Goal: Find specific page/section

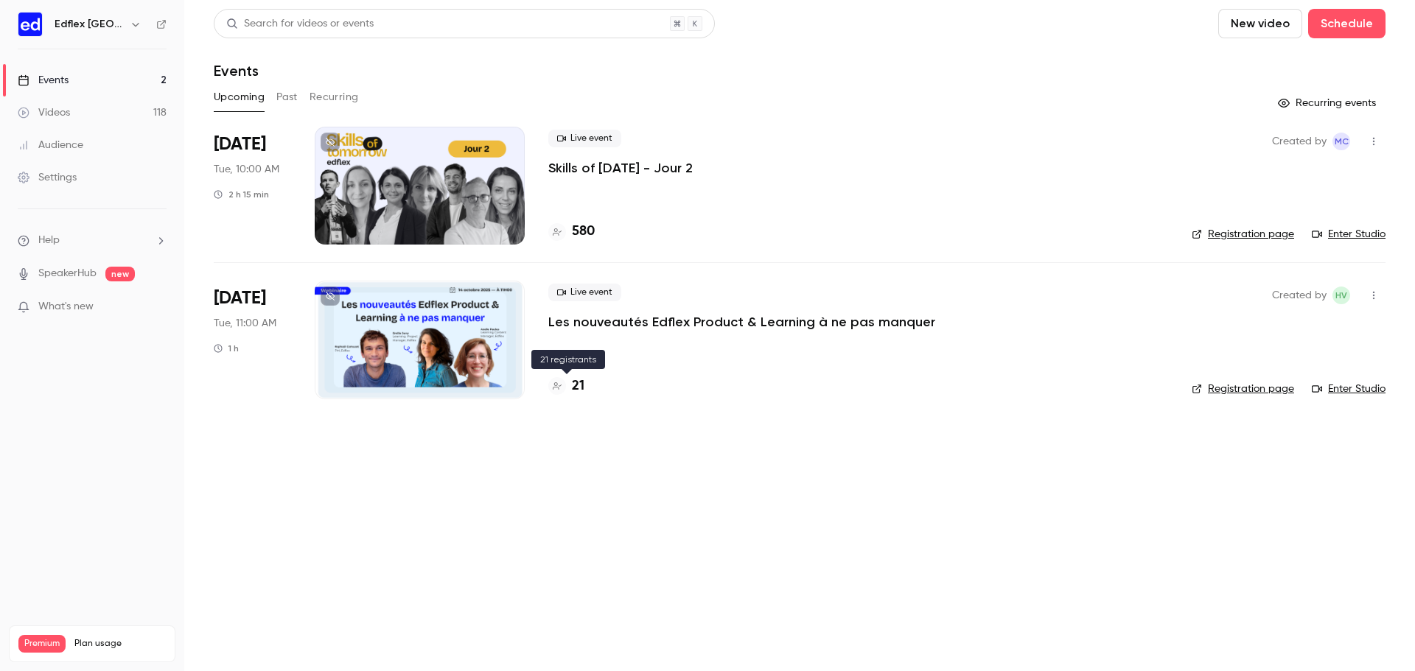
click at [580, 390] on h4 "21" at bounding box center [578, 387] width 13 height 20
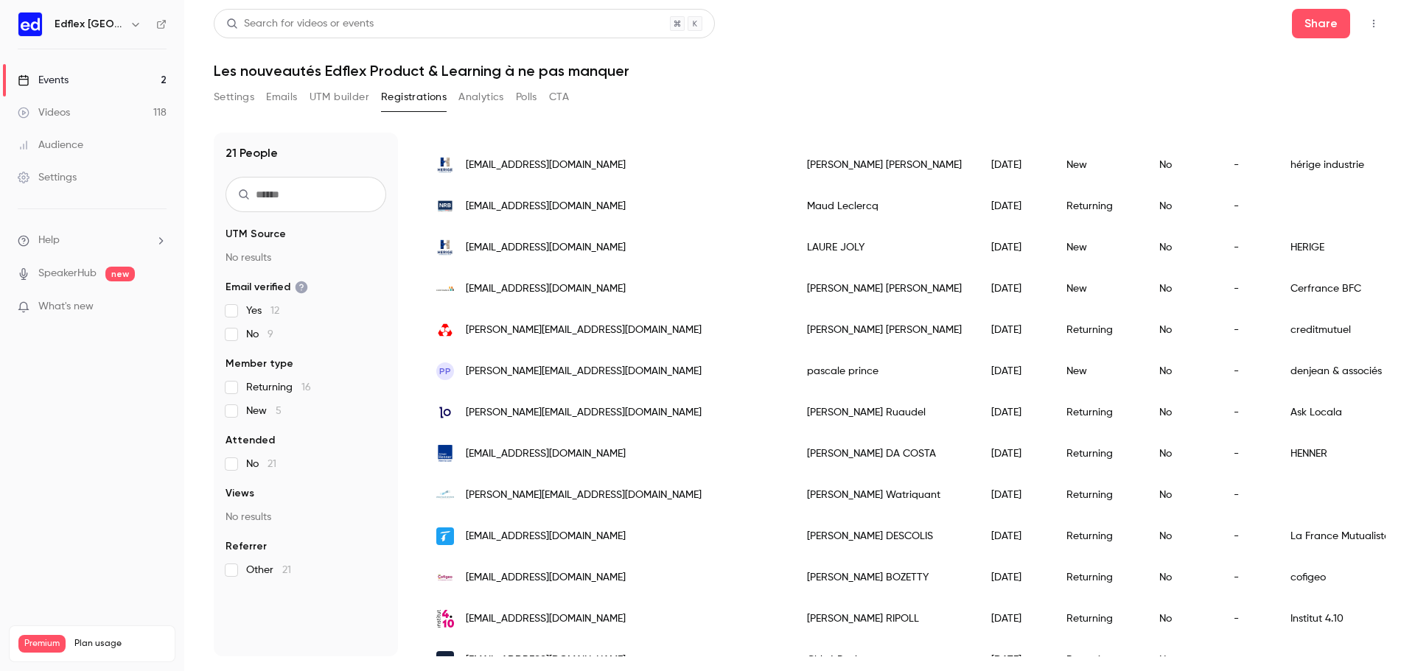
scroll to position [434, 0]
